Goal: Information Seeking & Learning: Learn about a topic

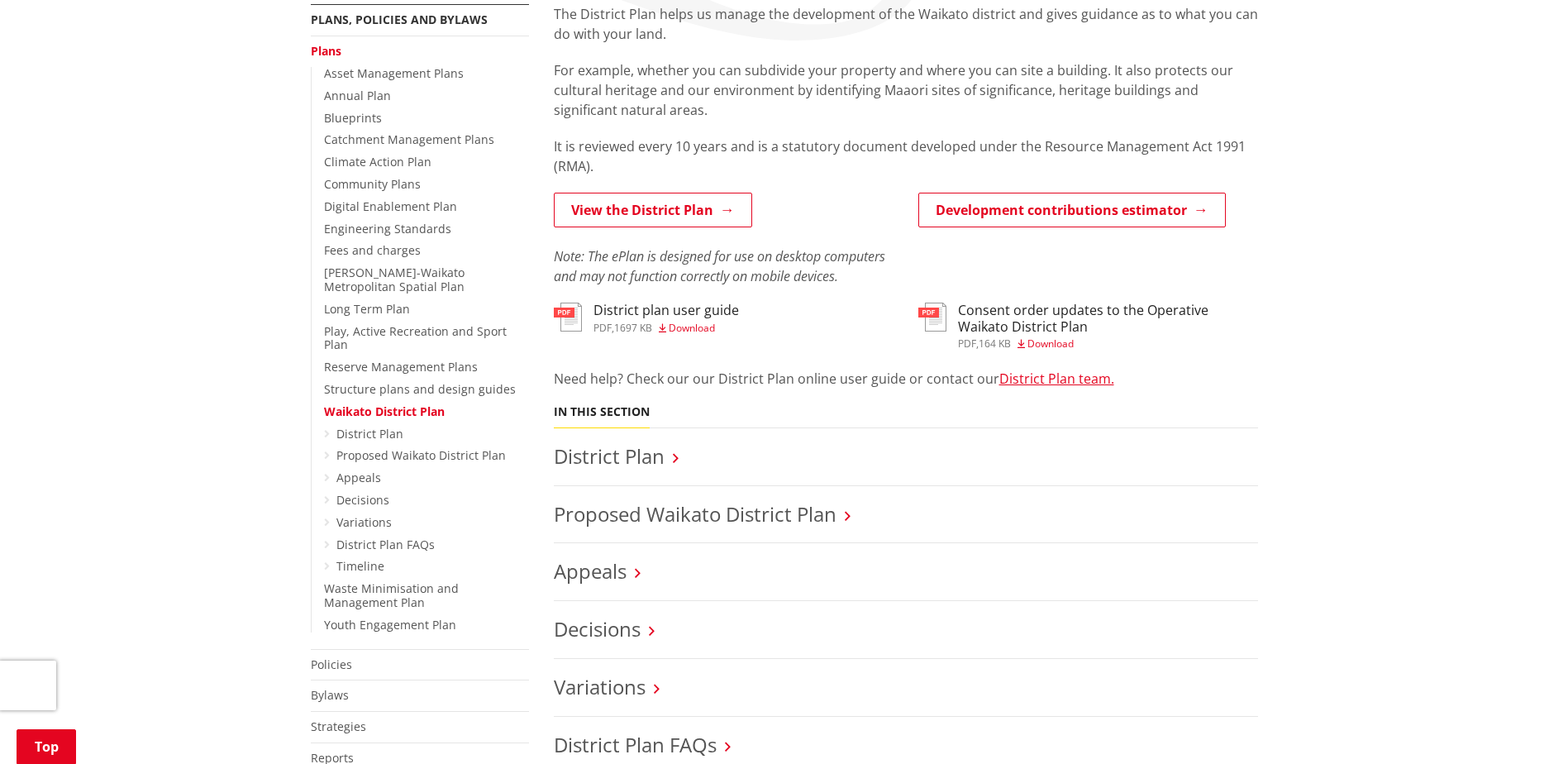
scroll to position [331, 0]
drag, startPoint x: 694, startPoint y: 516, endPoint x: 657, endPoint y: 505, distance: 38.6
click at [657, 505] on link "Proposed Waikato District Plan" at bounding box center [695, 513] width 283 height 27
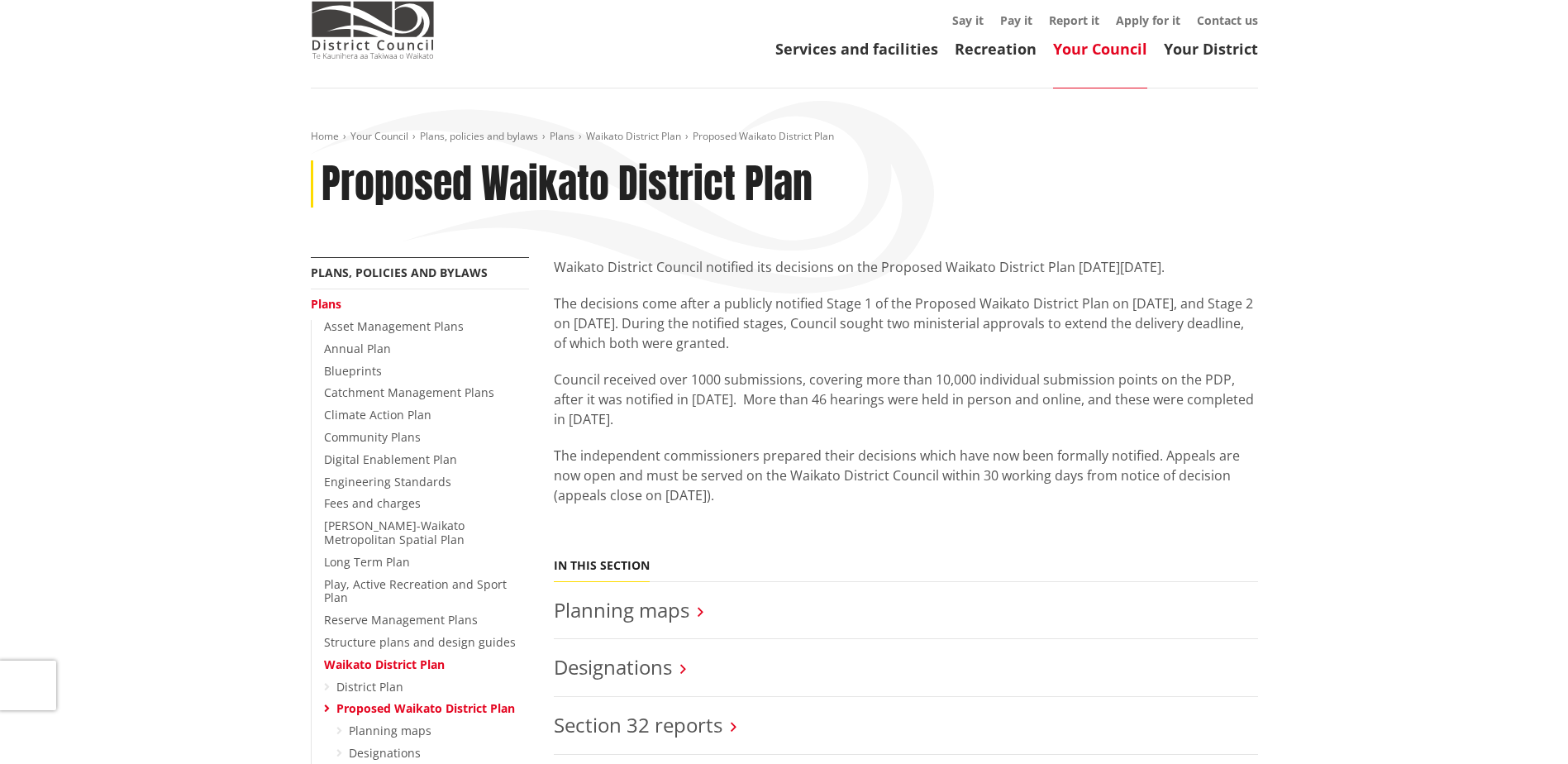
scroll to position [165, 0]
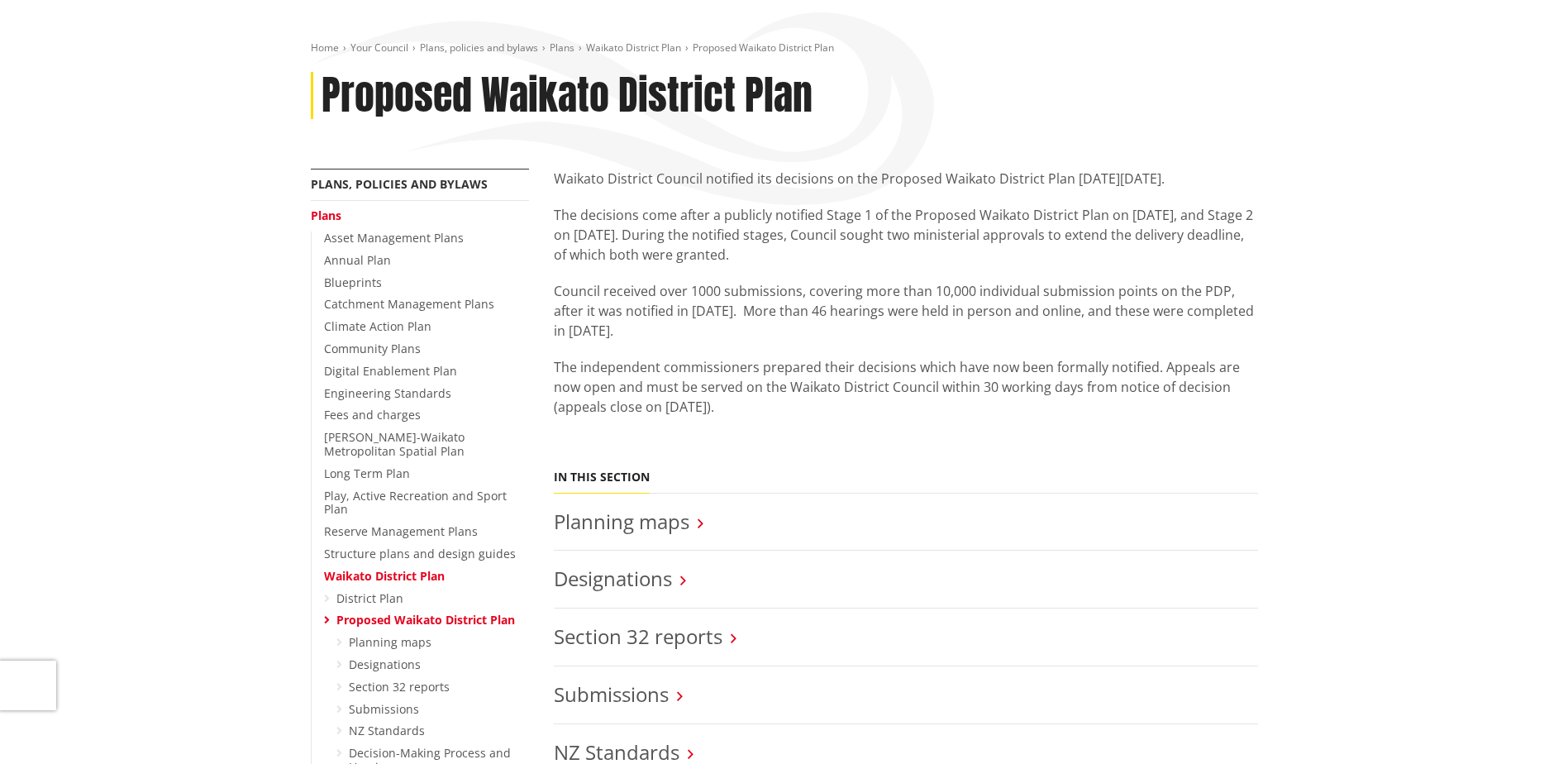
click at [703, 528] on icon at bounding box center [700, 524] width 6 height 15
click at [698, 525] on icon at bounding box center [700, 524] width 6 height 15
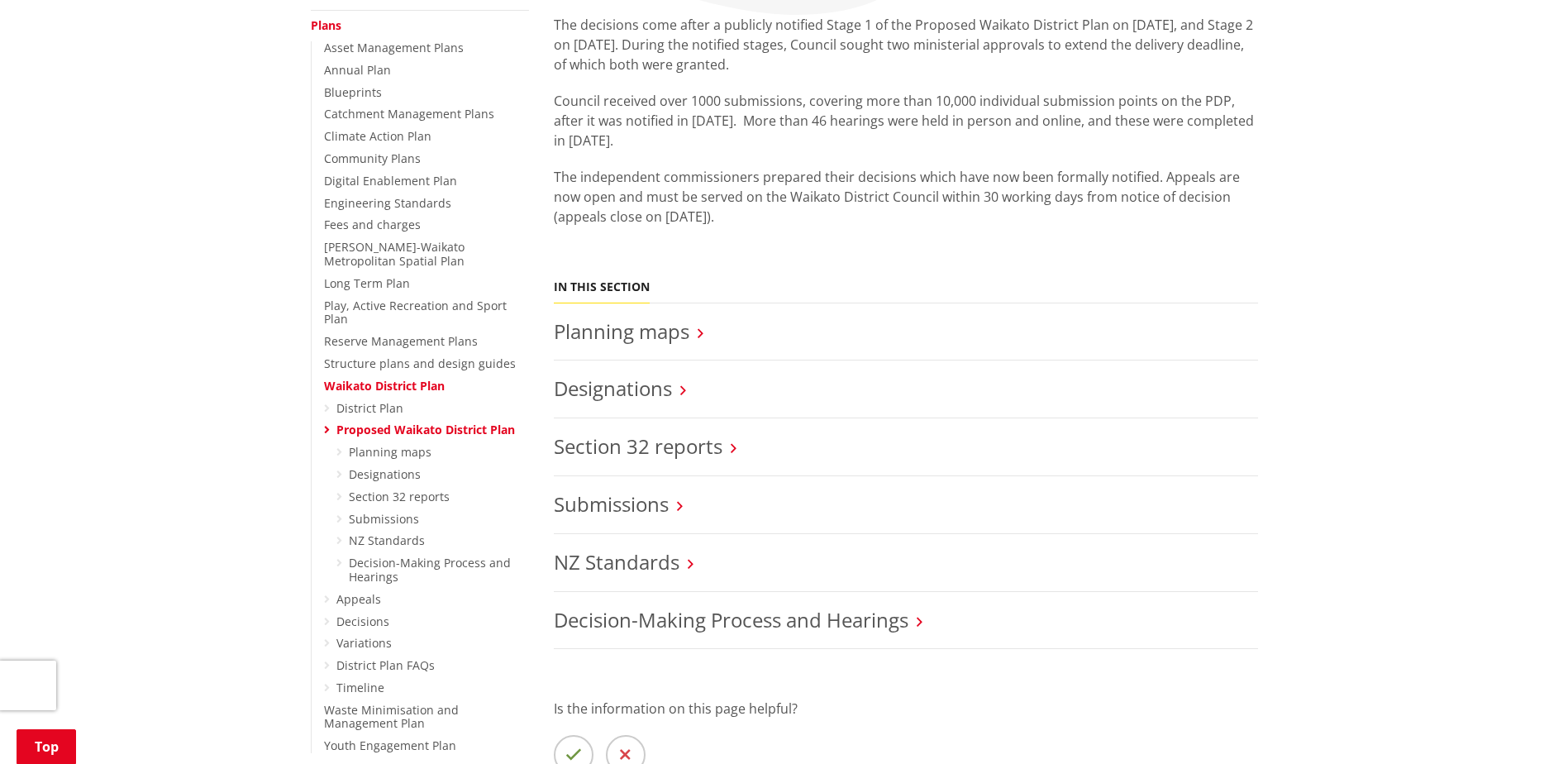
scroll to position [248, 0]
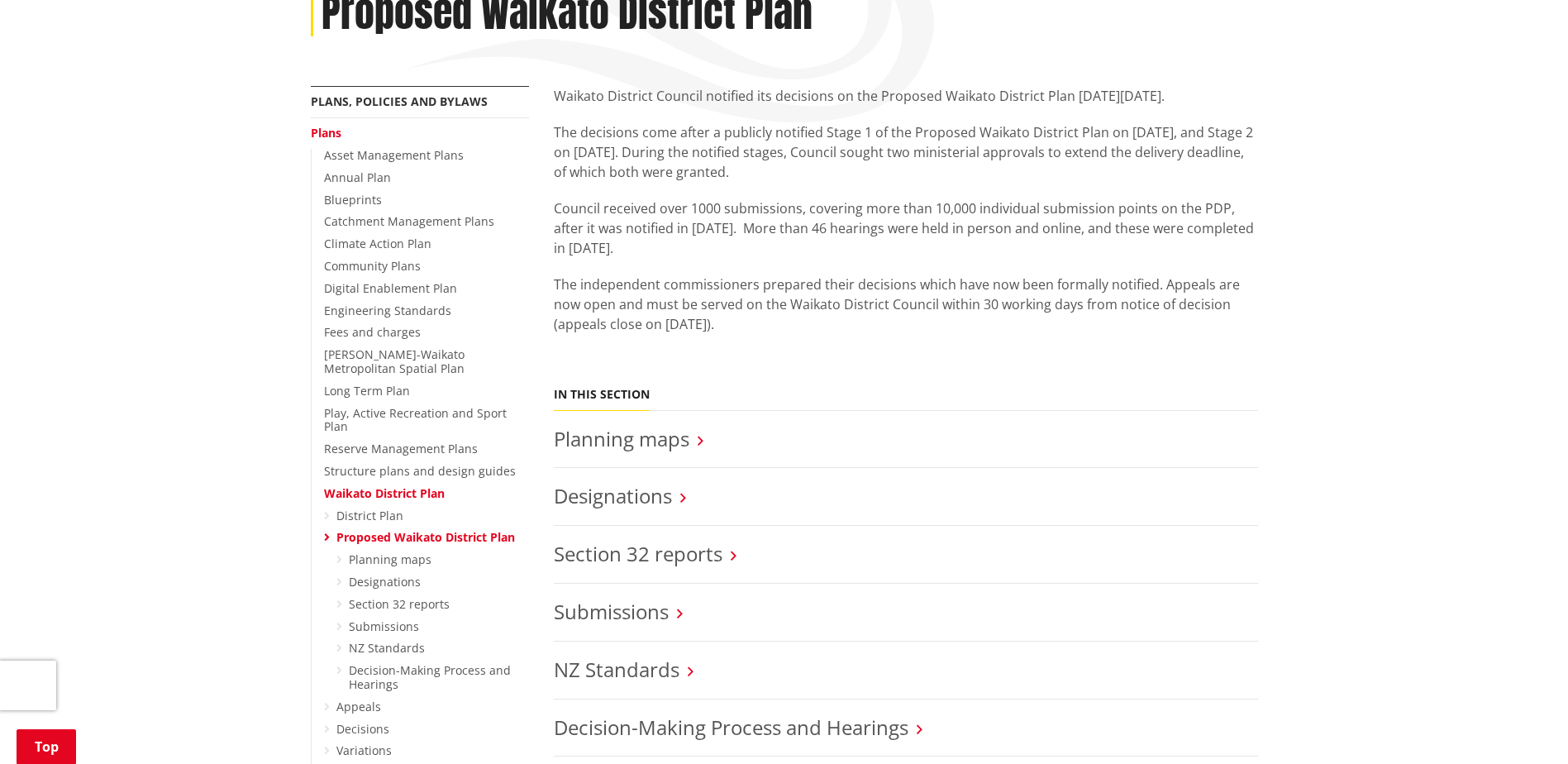
click at [675, 438] on link "Planning maps" at bounding box center [621, 438] width 136 height 27
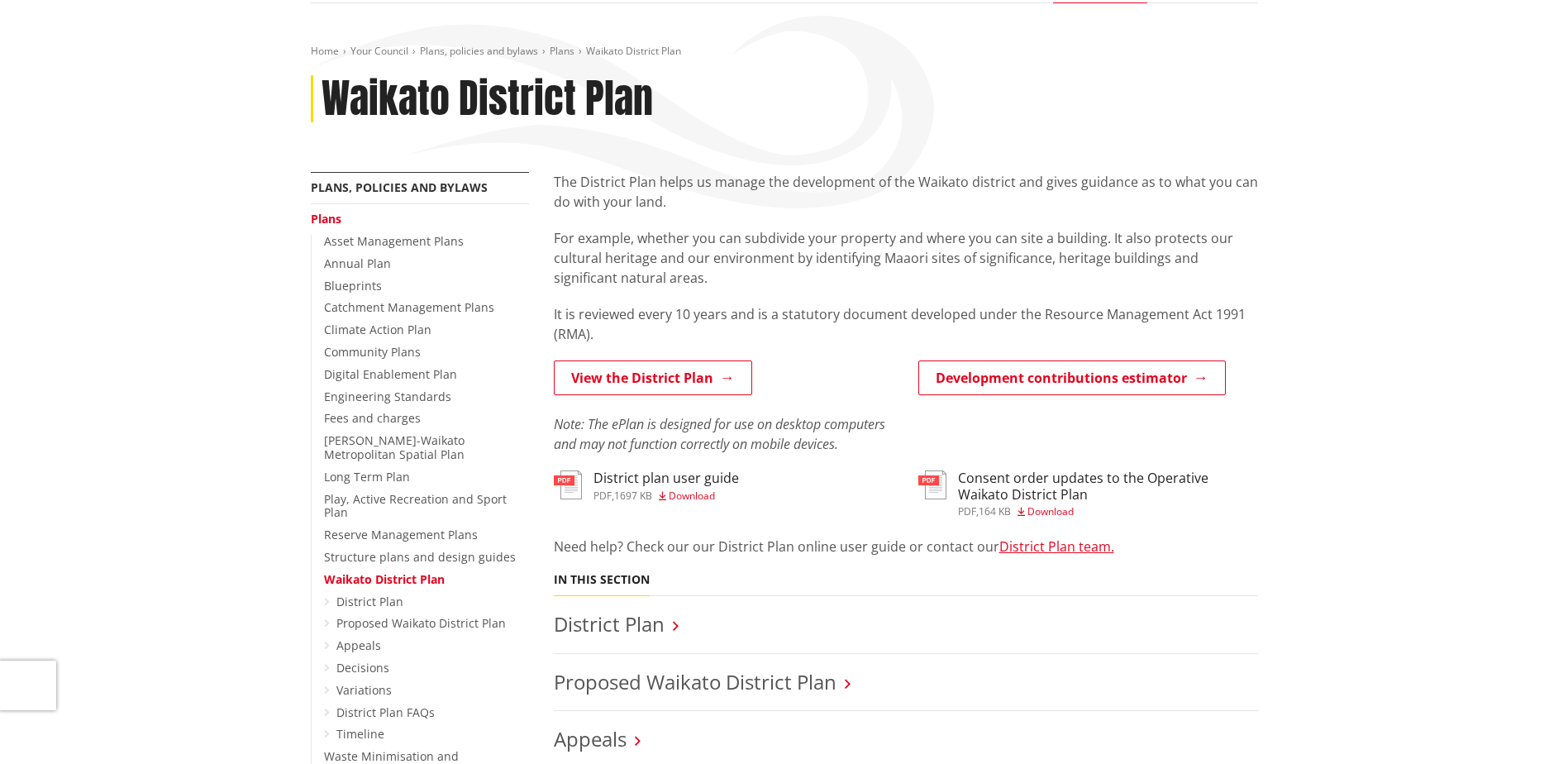
scroll to position [165, 0]
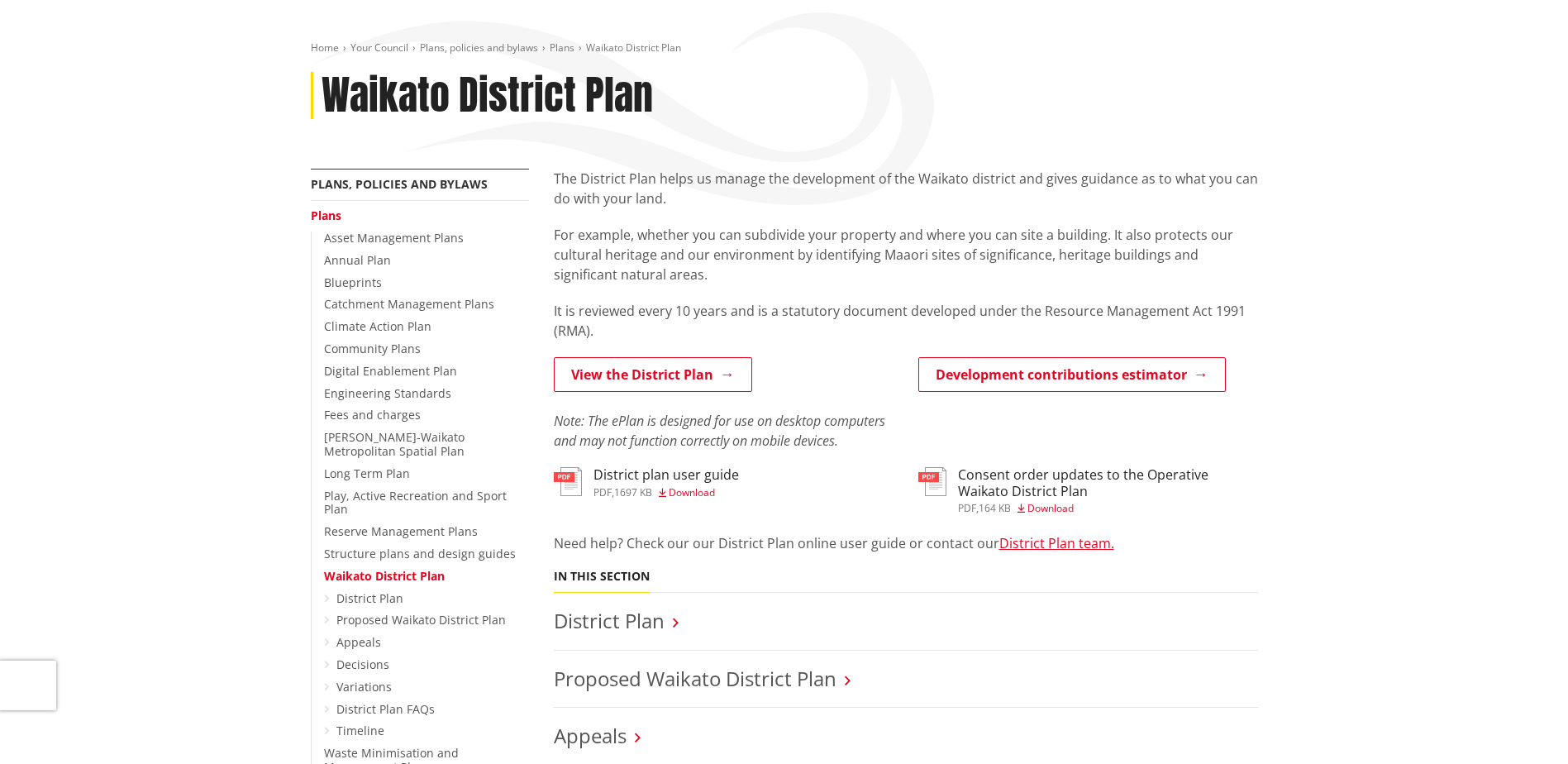
click at [1054, 231] on p "For example, whether you can subdivide your property and where you can site a b…" at bounding box center [905, 254] width 704 height 60
click at [406, 569] on link "Waikato District Plan" at bounding box center [384, 575] width 121 height 16
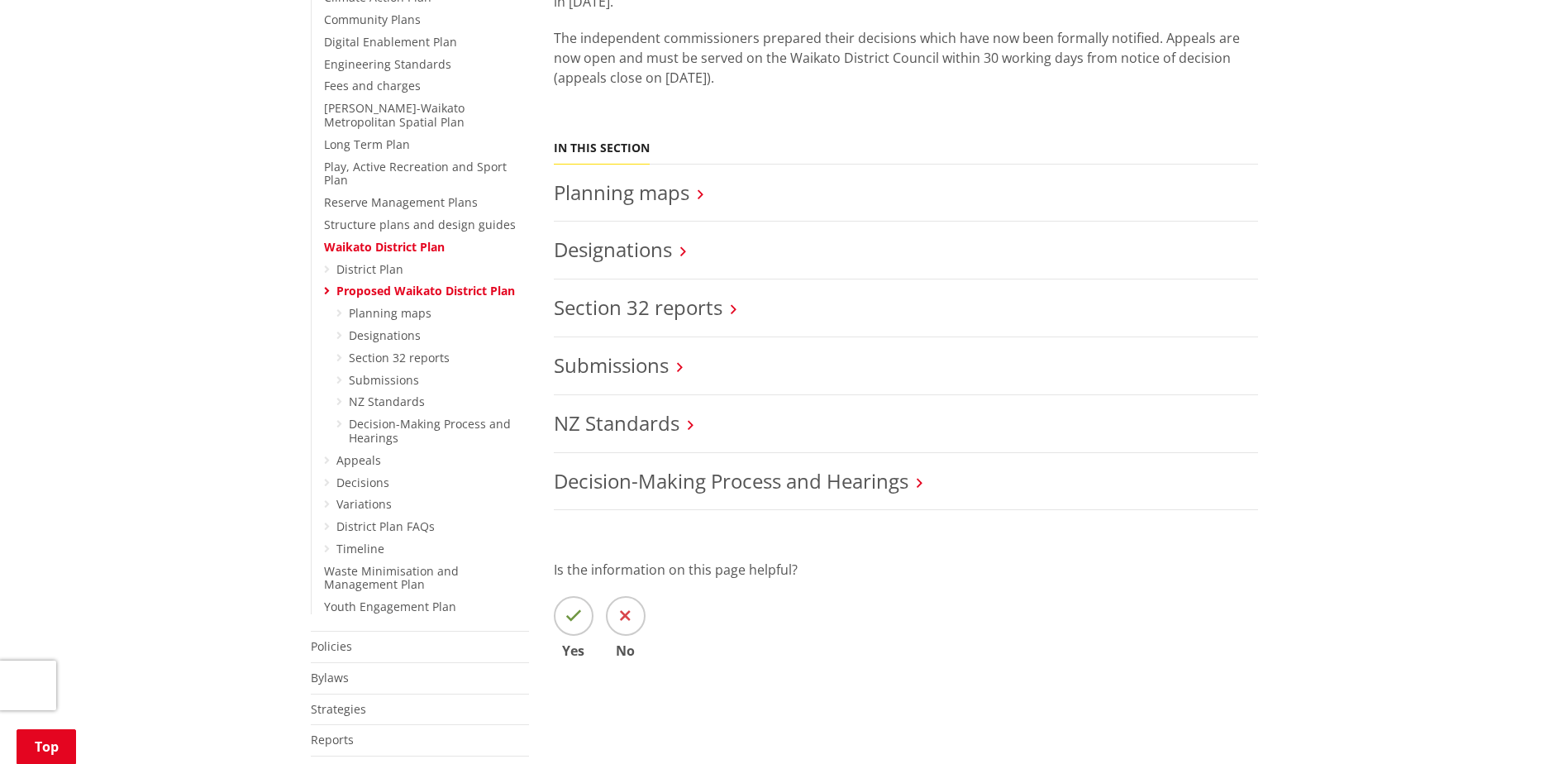
scroll to position [496, 0]
click at [353, 259] on link "District Plan" at bounding box center [370, 267] width 67 height 16
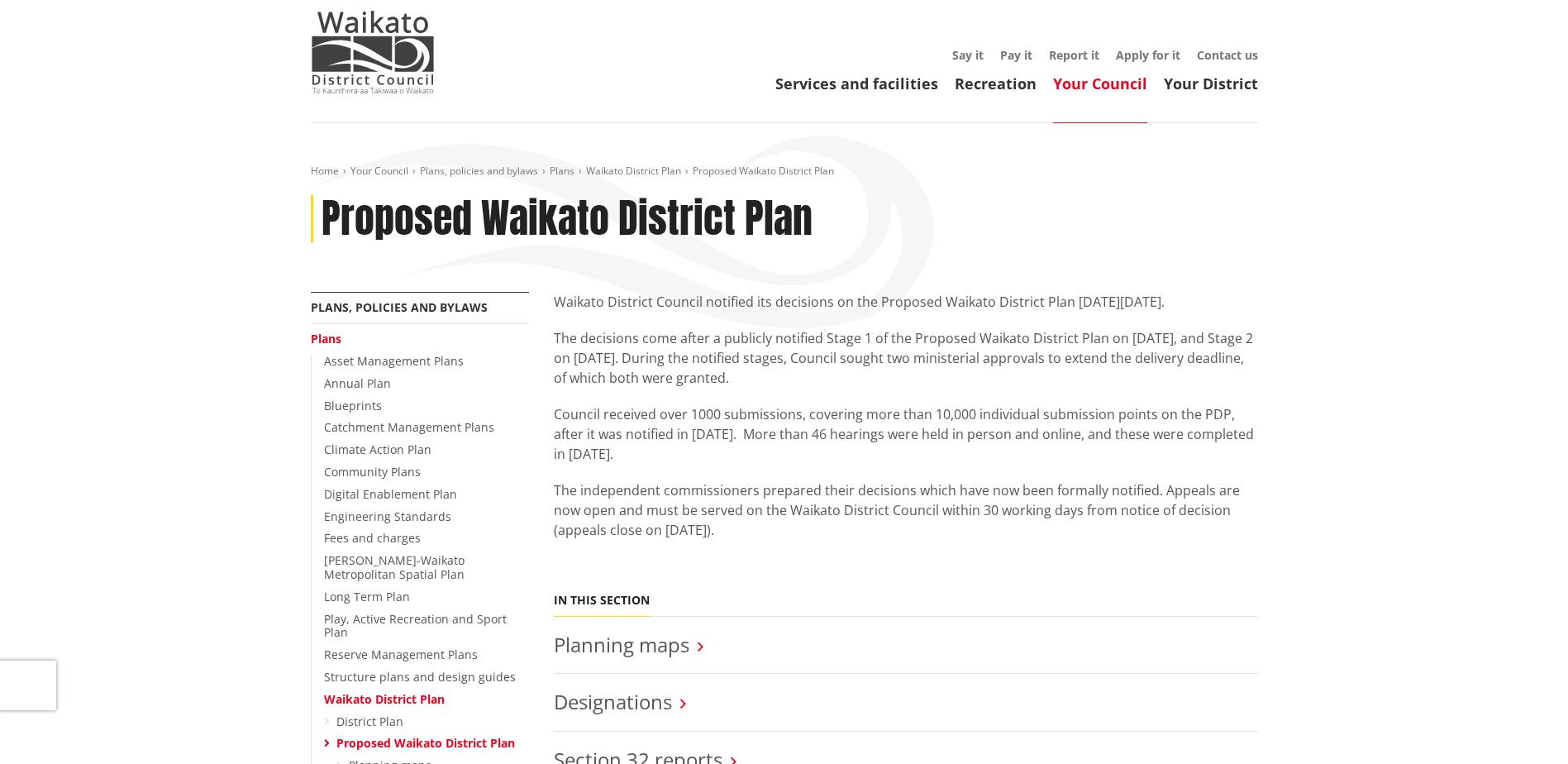
scroll to position [0, 0]
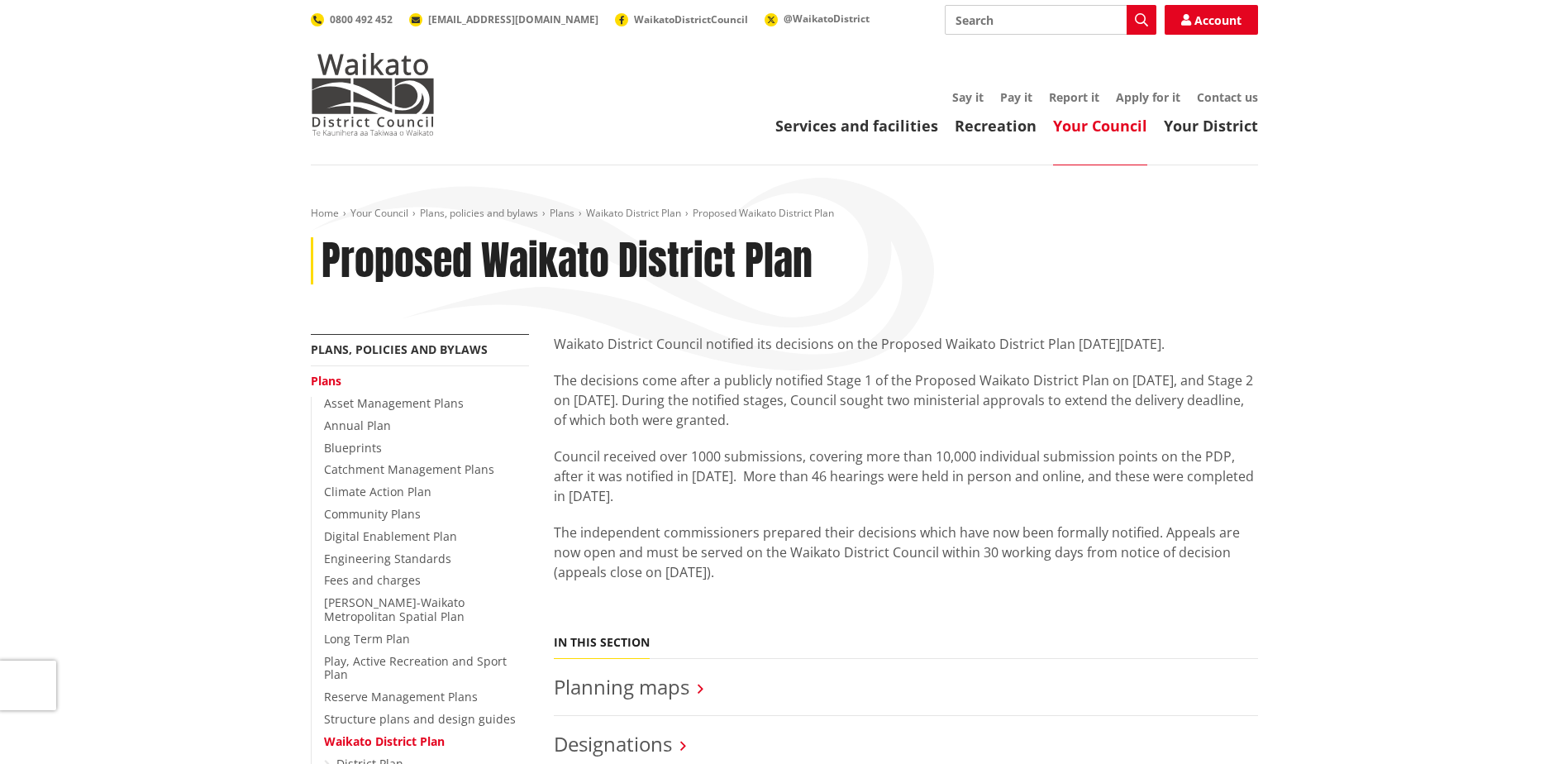
click at [560, 213] on link "Plans" at bounding box center [562, 213] width 25 height 14
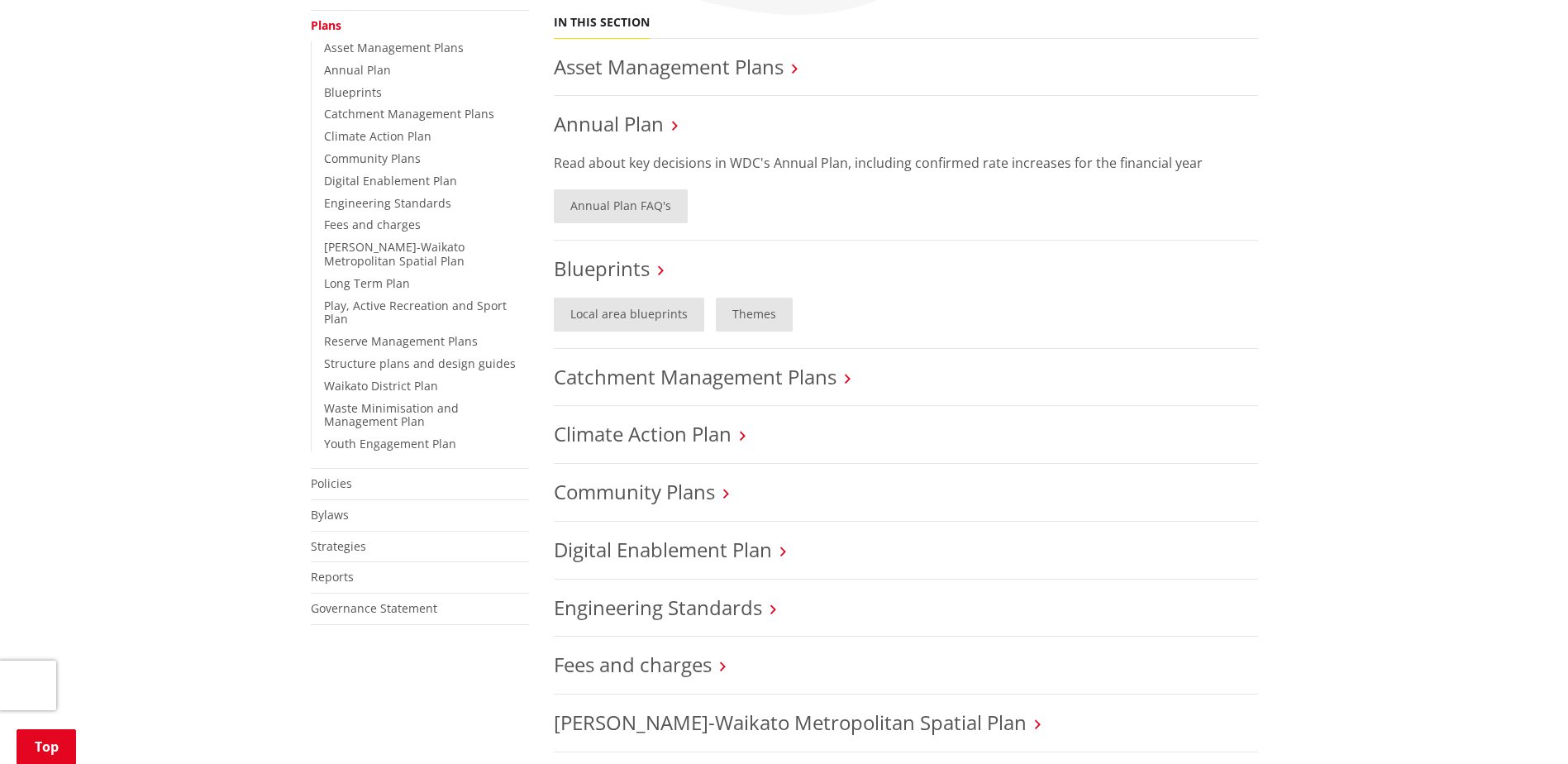
scroll to position [413, 0]
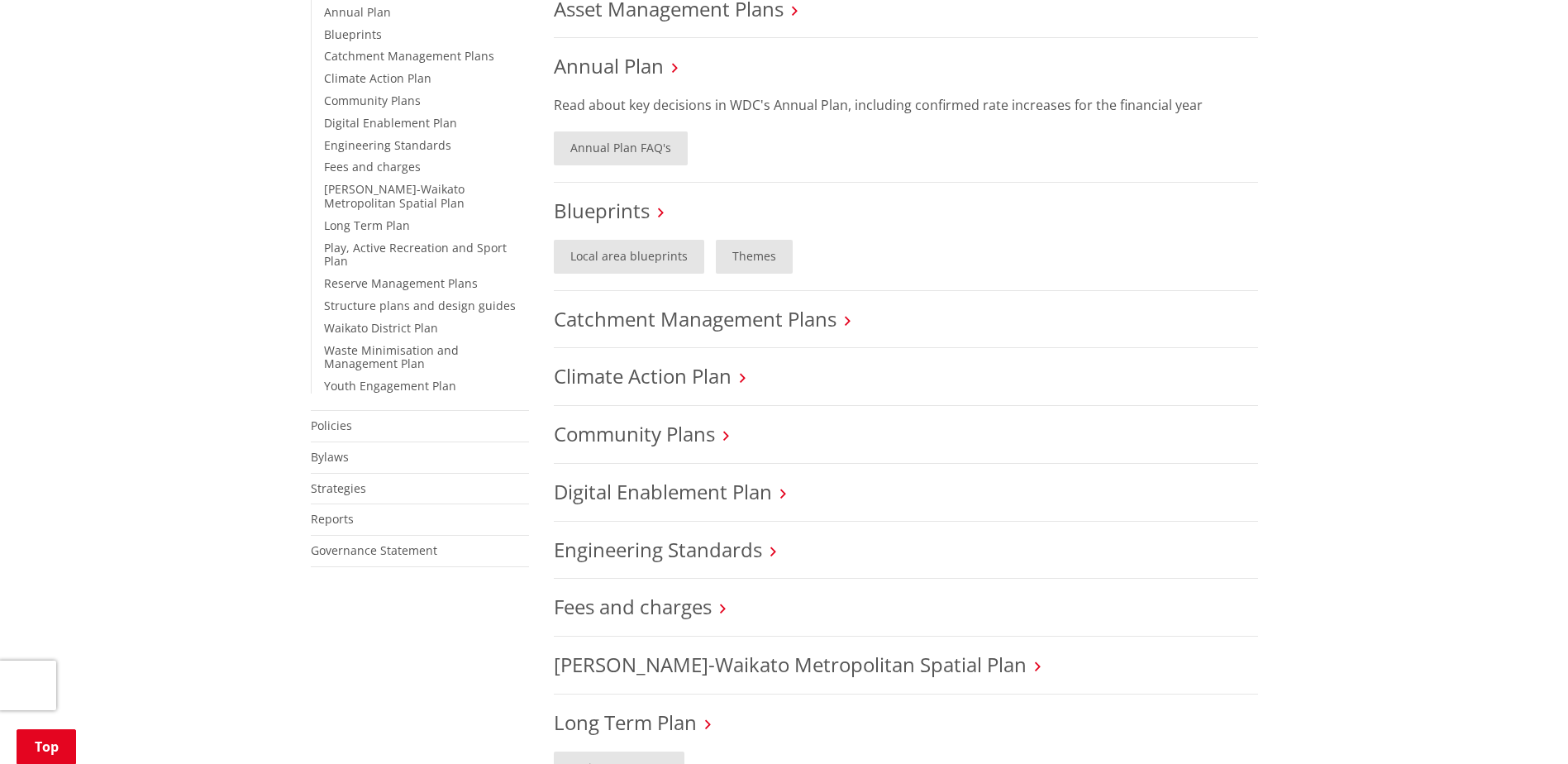
click at [849, 320] on icon at bounding box center [847, 321] width 6 height 15
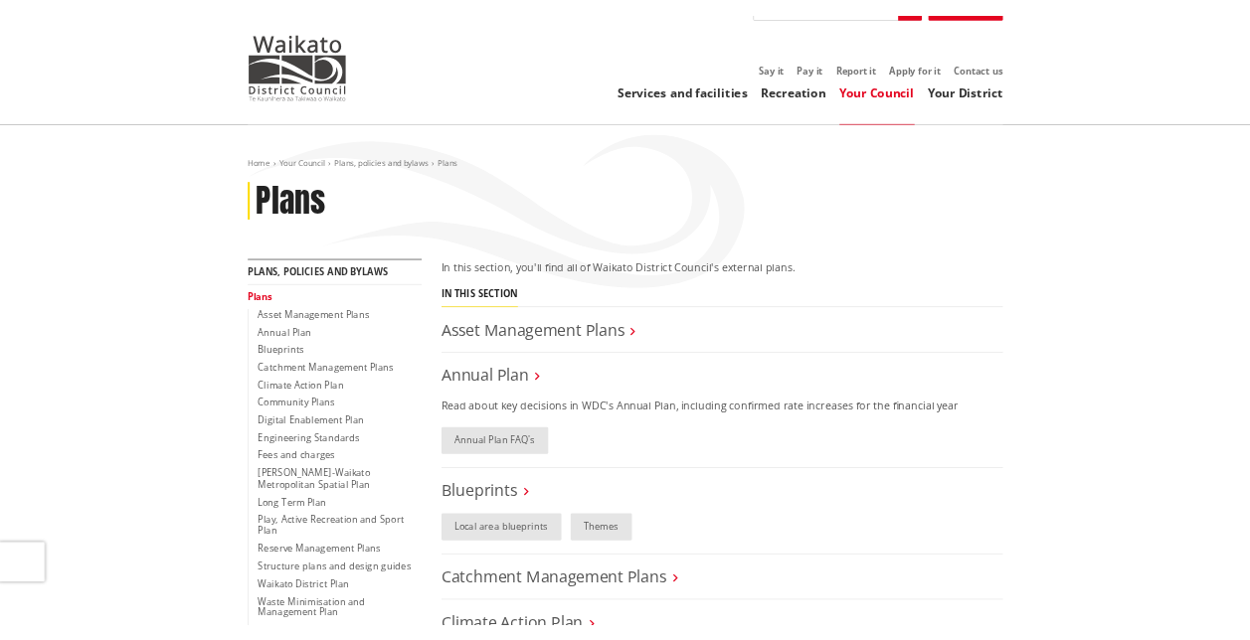
scroll to position [0, 0]
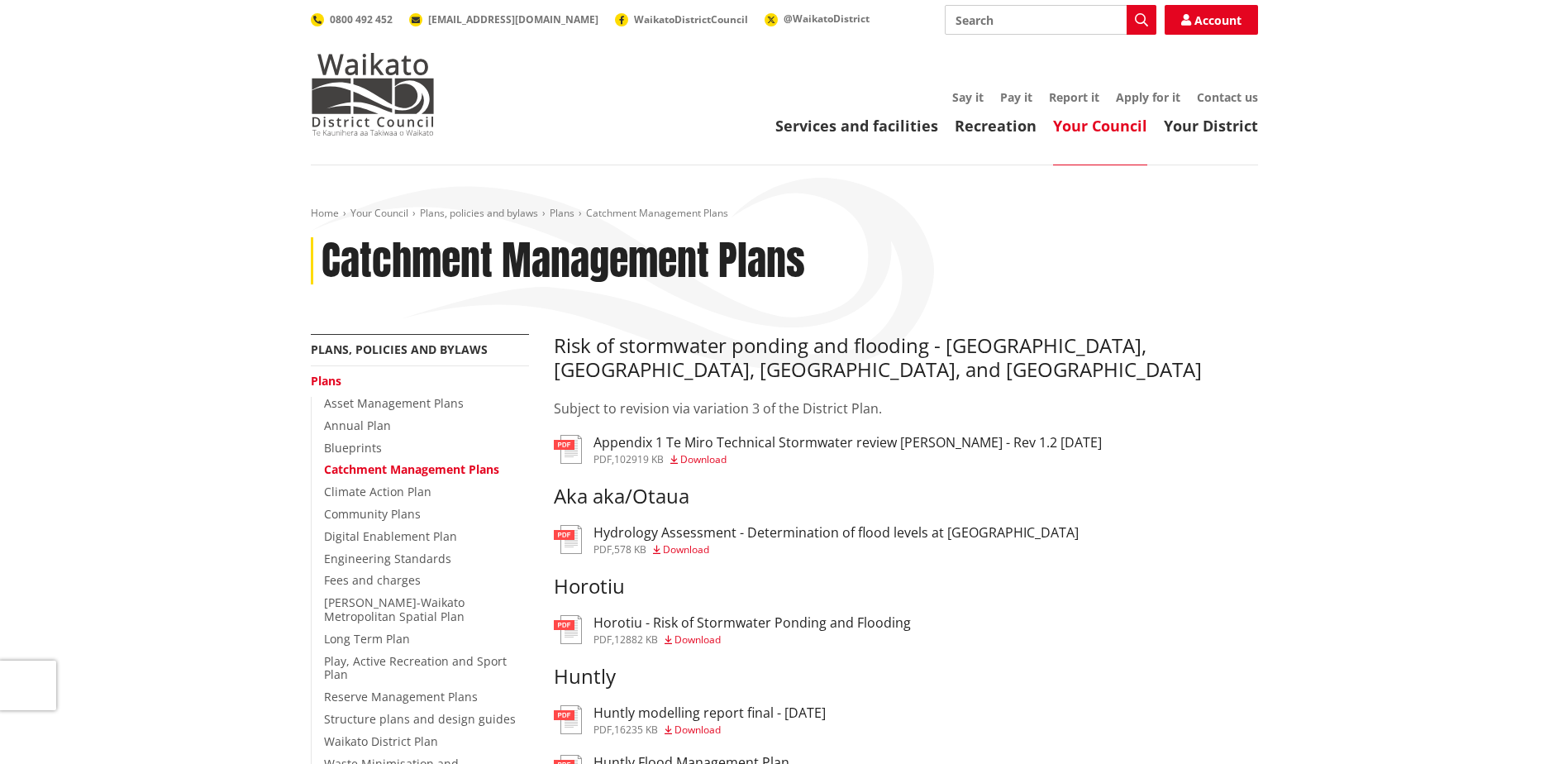
click at [362, 106] on img at bounding box center [372, 94] width 124 height 82
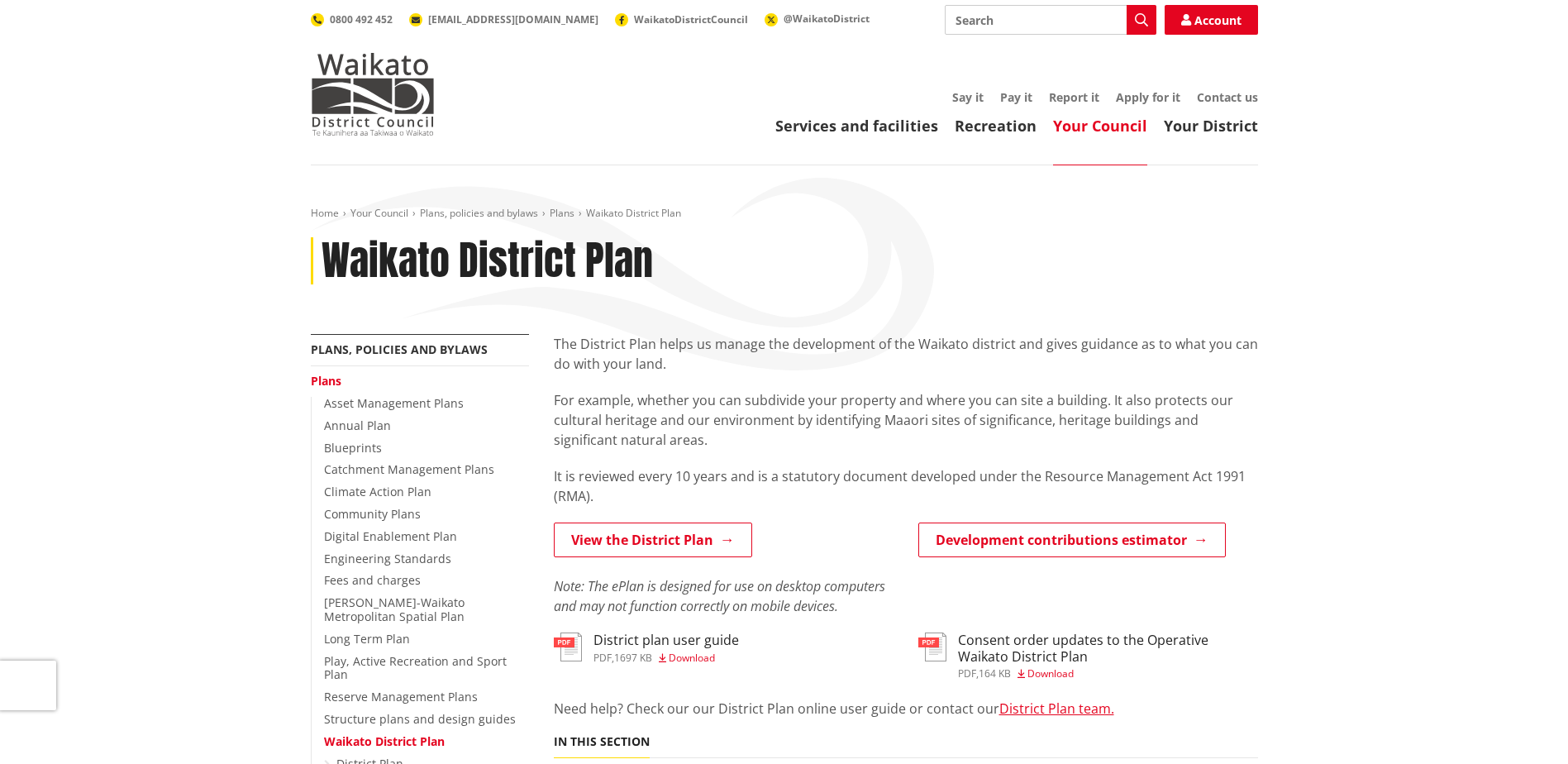
click at [684, 538] on link "View the District Plan" at bounding box center [653, 540] width 199 height 35
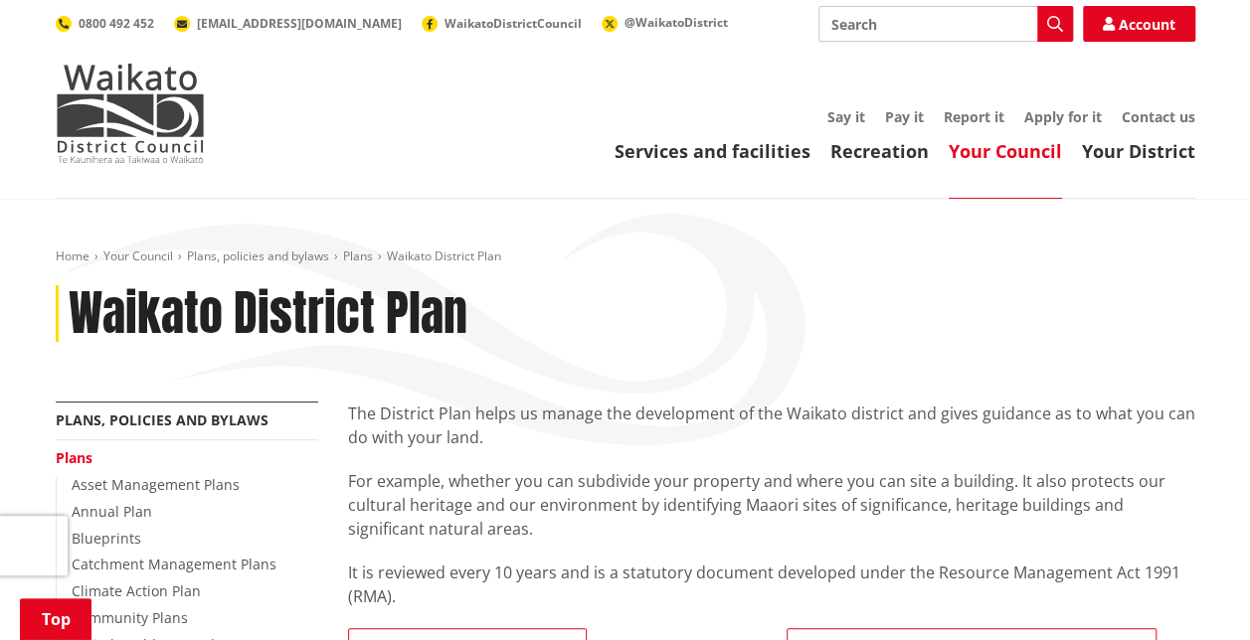
scroll to position [597, 0]
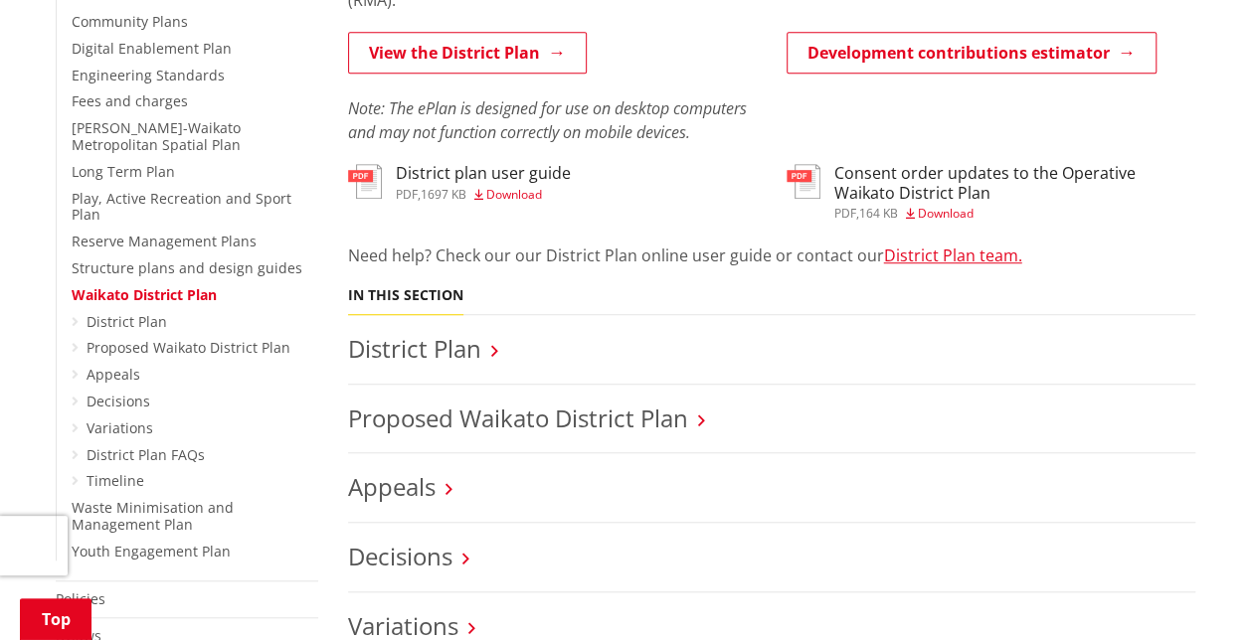
click at [458, 370] on li "District Plan" at bounding box center [771, 350] width 847 height 70
click at [465, 352] on link "District Plan" at bounding box center [414, 348] width 133 height 33
